Goal: Information Seeking & Learning: Find contact information

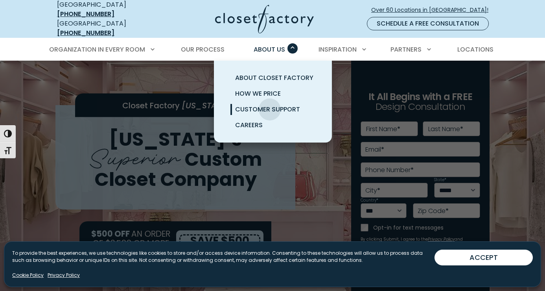
click at [270, 105] on span "Customer Support" at bounding box center [267, 109] width 65 height 9
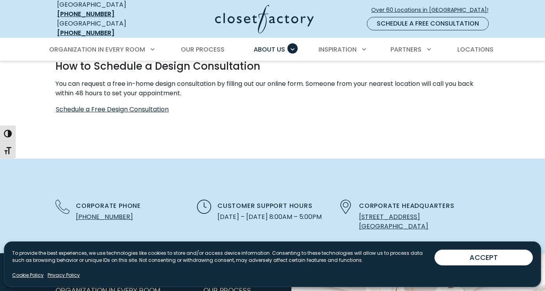
scroll to position [473, 0]
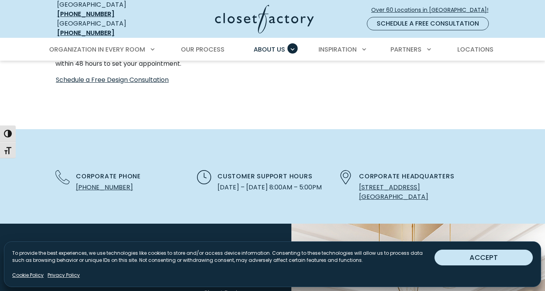
click at [491, 261] on button "ACCEPT" at bounding box center [484, 258] width 98 height 16
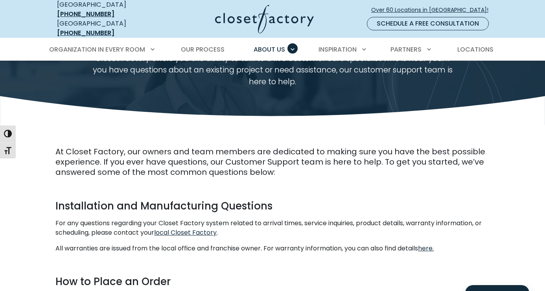
scroll to position [76, 0]
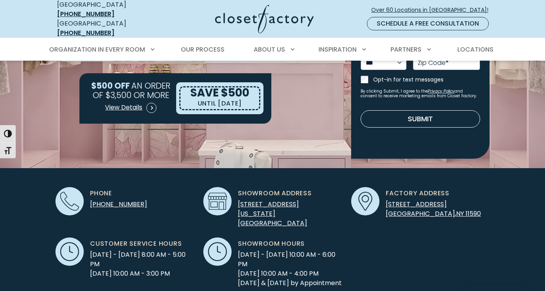
scroll to position [192, 0]
